Goal: Task Accomplishment & Management: Complete application form

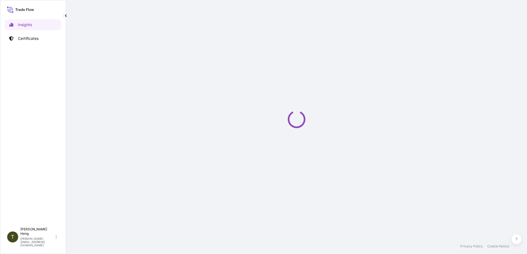
select select "2025"
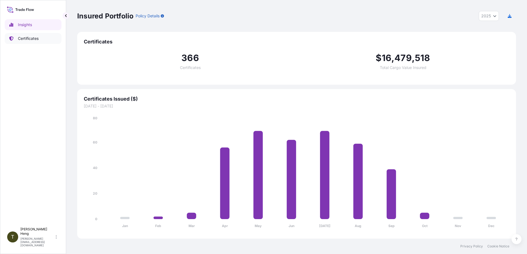
click at [22, 37] on p "Certificates" at bounding box center [28, 39] width 21 height 6
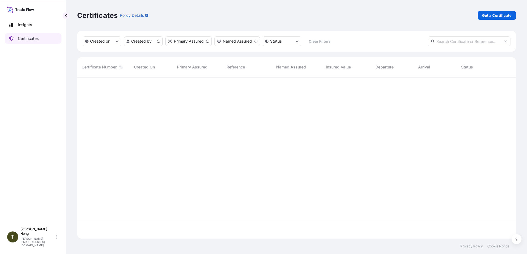
scroll to position [161, 434]
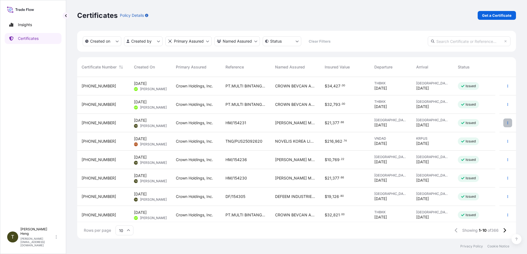
click at [503, 121] on button "button" at bounding box center [507, 123] width 9 height 9
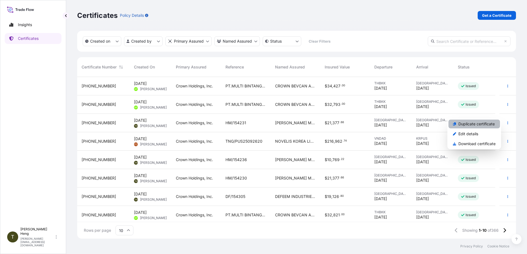
click at [460, 124] on p "Duplicate certificate" at bounding box center [476, 124] width 36 height 6
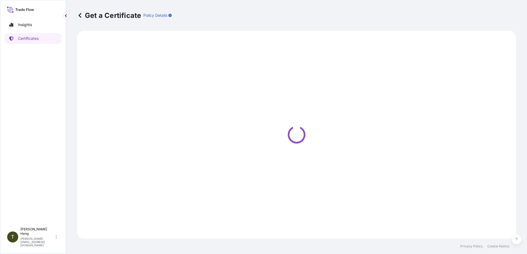
select select "Road"
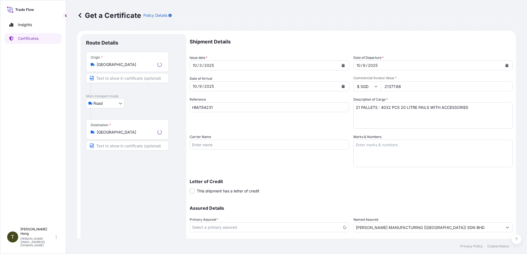
select select "31483"
click at [341, 66] on icon "Calendar" at bounding box center [342, 65] width 3 height 3
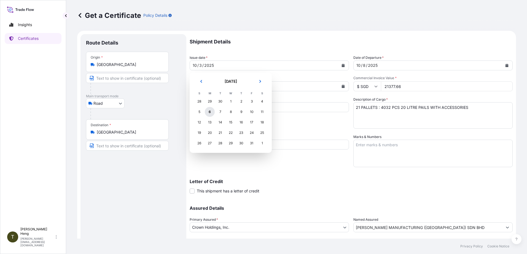
click at [212, 114] on div "6" at bounding box center [210, 112] width 10 height 10
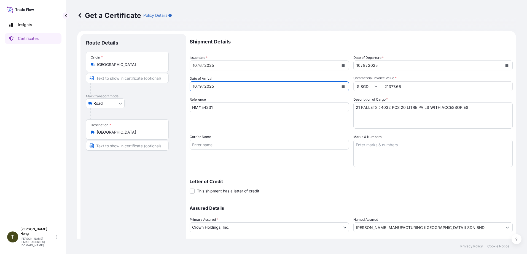
click at [341, 86] on icon "Calendar" at bounding box center [342, 86] width 3 height 3
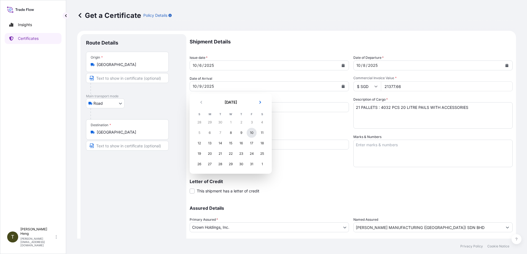
click at [250, 131] on div "10" at bounding box center [251, 133] width 10 height 10
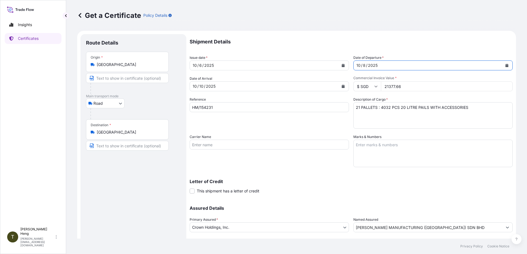
click at [502, 65] on button "Calendar" at bounding box center [506, 65] width 9 height 9
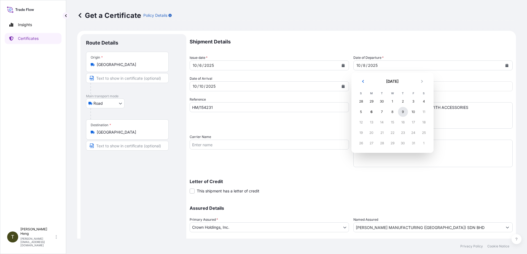
click at [405, 112] on div "9" at bounding box center [403, 112] width 10 height 10
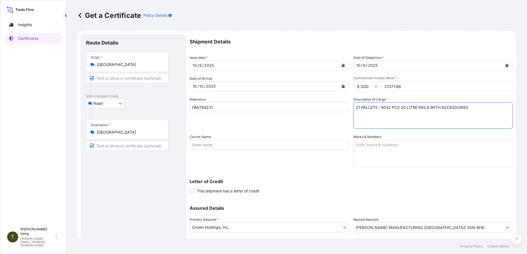
click at [356, 110] on textarea "21 PALLETS : 4032 PCS 20 LITRE PAILS WITH ACCESSORIES" at bounding box center [432, 115] width 159 height 26
type textarea "22 PALLETS : 4032 PCS 20 LITRE PAILS WITH ACCESSORIES"
click at [208, 110] on input "HM/154231" at bounding box center [268, 107] width 159 height 10
type input "HM/154241"
click at [383, 89] on input "21377.66" at bounding box center [447, 87] width 132 height 10
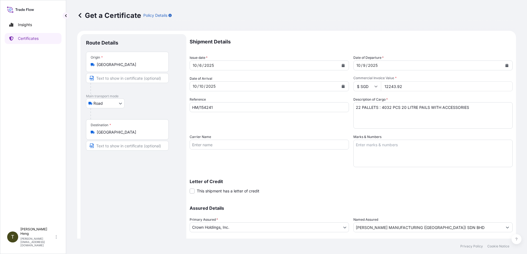
type input "12243.92"
click at [380, 108] on textarea "21 PALLETS : 4032 PCS 20 LITRE PAILS WITH ACCESSORIES" at bounding box center [432, 115] width 159 height 26
click at [468, 106] on textarea "21 PALLETS : 4032 PCS 20 LITRE PAILS WITH ACCESSORIES" at bounding box center [432, 115] width 159 height 26
paste textarea "4788 PCS 5 LITRE CAN WITH ACCESSORIES"
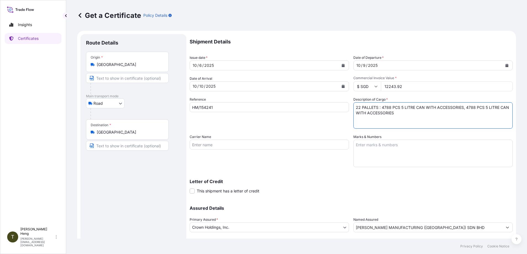
click at [463, 108] on textarea "21 PALLETS : 4032 PCS 20 LITRE PAILS WITH ACCESSORIES" at bounding box center [432, 115] width 159 height 26
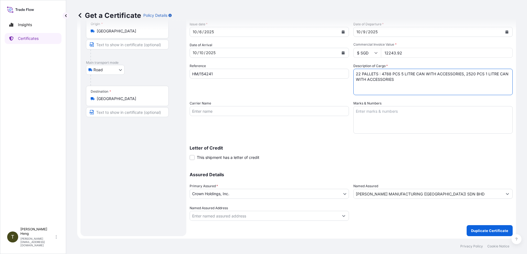
scroll to position [34, 0]
type textarea "22 PALLETS : 4788 PCS 5 LITRE CAN WITH ACCESSORIES, 2520 PCS 1 LITRE CAN WITH A…"
click at [474, 232] on p "Duplicate Certificate" at bounding box center [489, 230] width 37 height 6
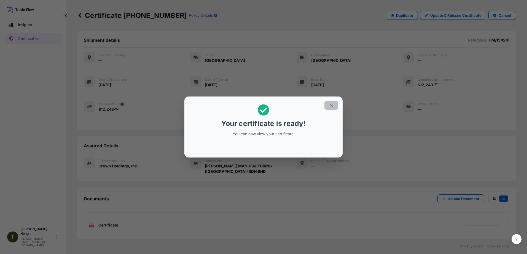
click at [331, 106] on icon "button" at bounding box center [330, 105] width 3 height 3
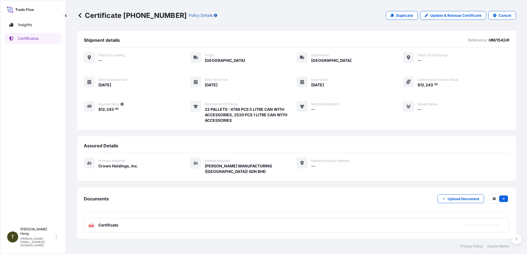
click at [92, 226] on text "PDF" at bounding box center [91, 226] width 4 height 2
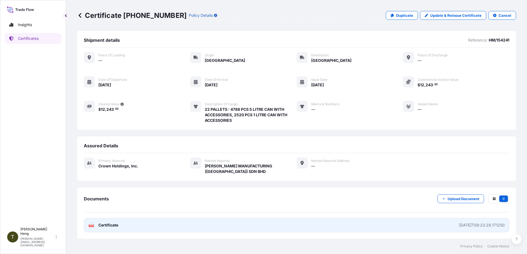
click at [91, 226] on text "PDF" at bounding box center [91, 226] width 4 height 2
